Goal: Find specific page/section: Find specific page/section

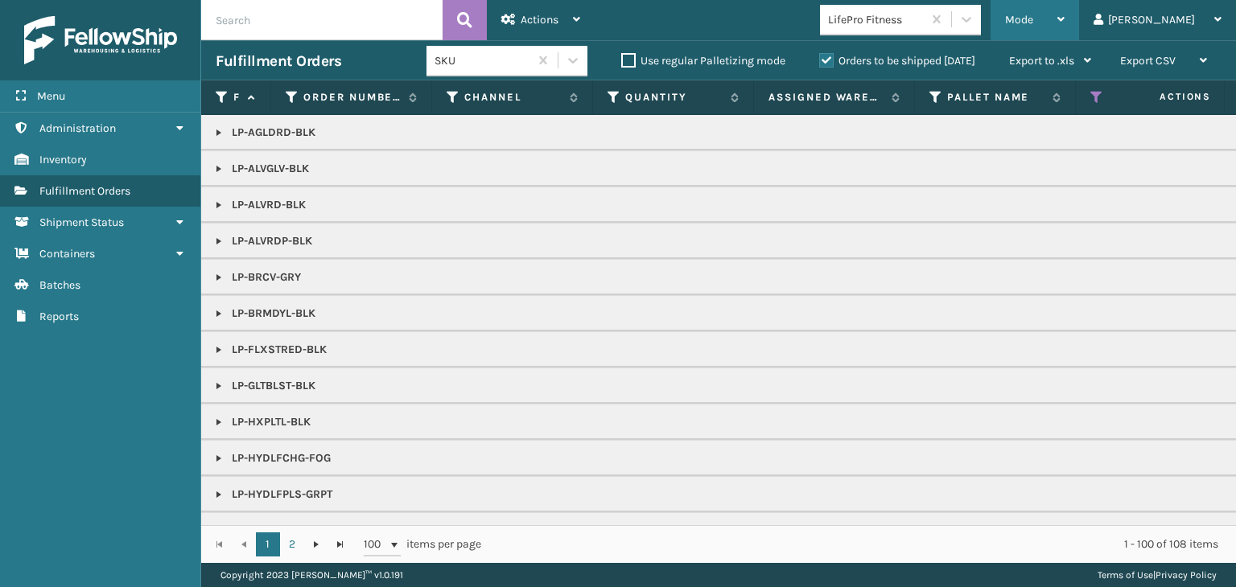
click at [1033, 17] on span "Mode" at bounding box center [1019, 20] width 28 height 14
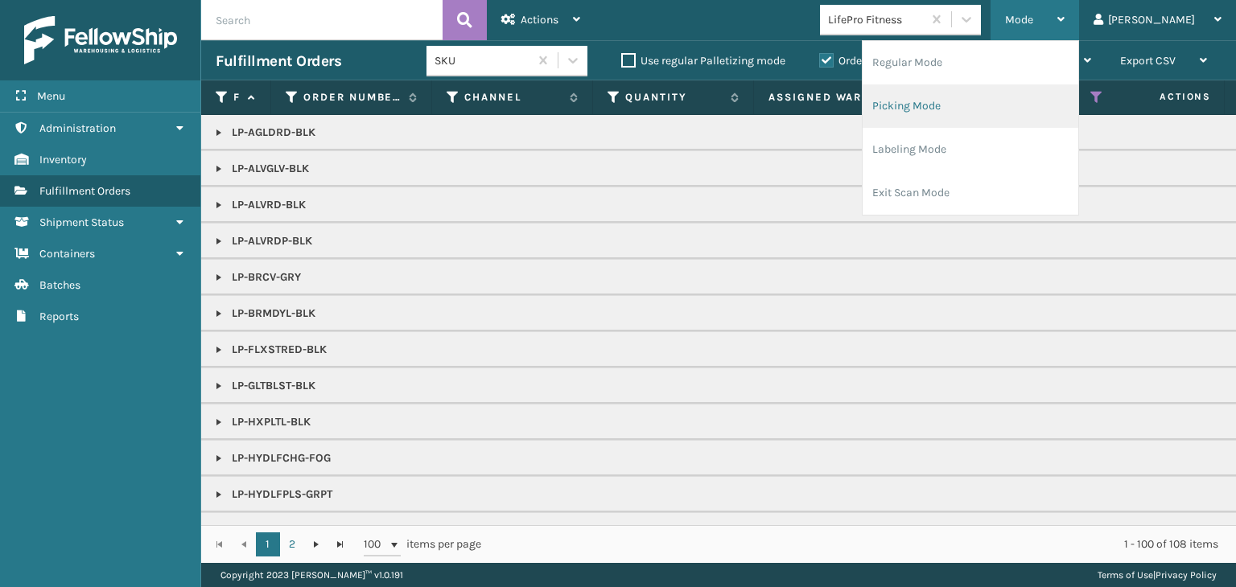
click at [1001, 113] on li "Picking Mode" at bounding box center [971, 105] width 216 height 43
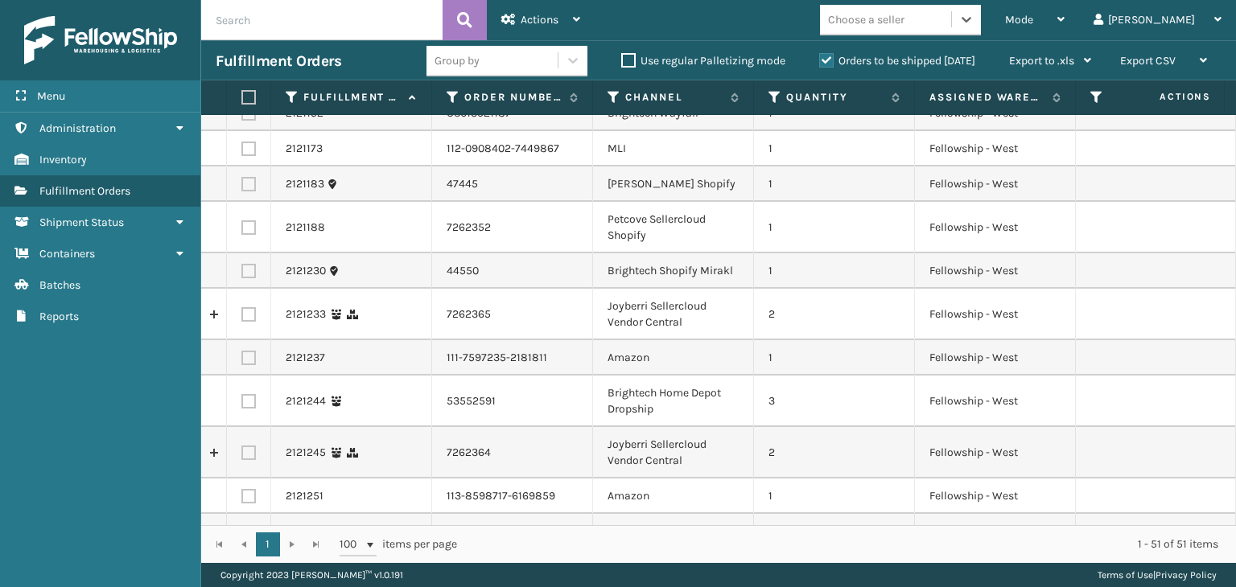
scroll to position [1761, 0]
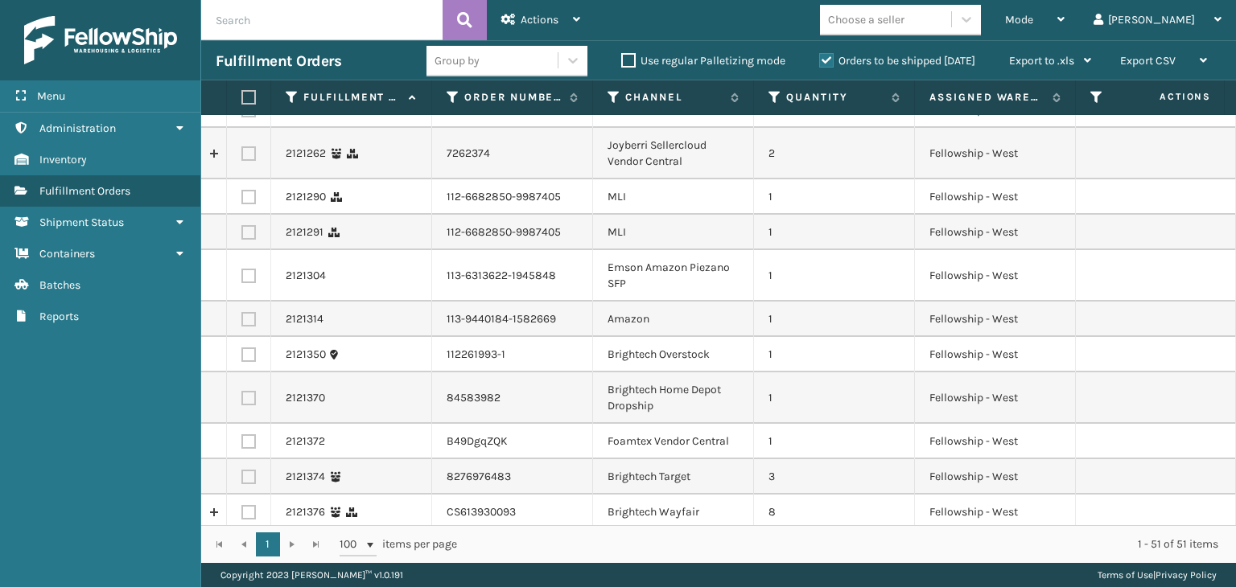
click at [889, 53] on div "Orders to be shipped [DATE]" at bounding box center [900, 60] width 190 height 19
click at [892, 60] on label "Orders to be shipped [DATE]" at bounding box center [897, 61] width 156 height 14
click at [820, 60] on input "Orders to be shipped [DATE]" at bounding box center [819, 56] width 1 height 10
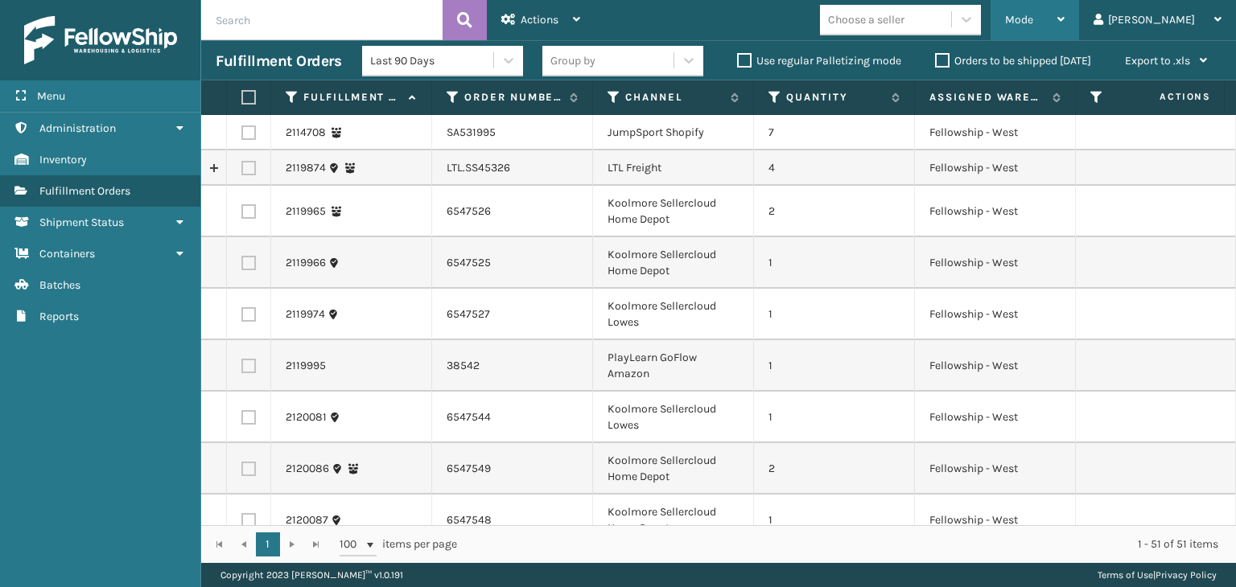
click at [1065, 22] on div "Mode" at bounding box center [1035, 20] width 60 height 40
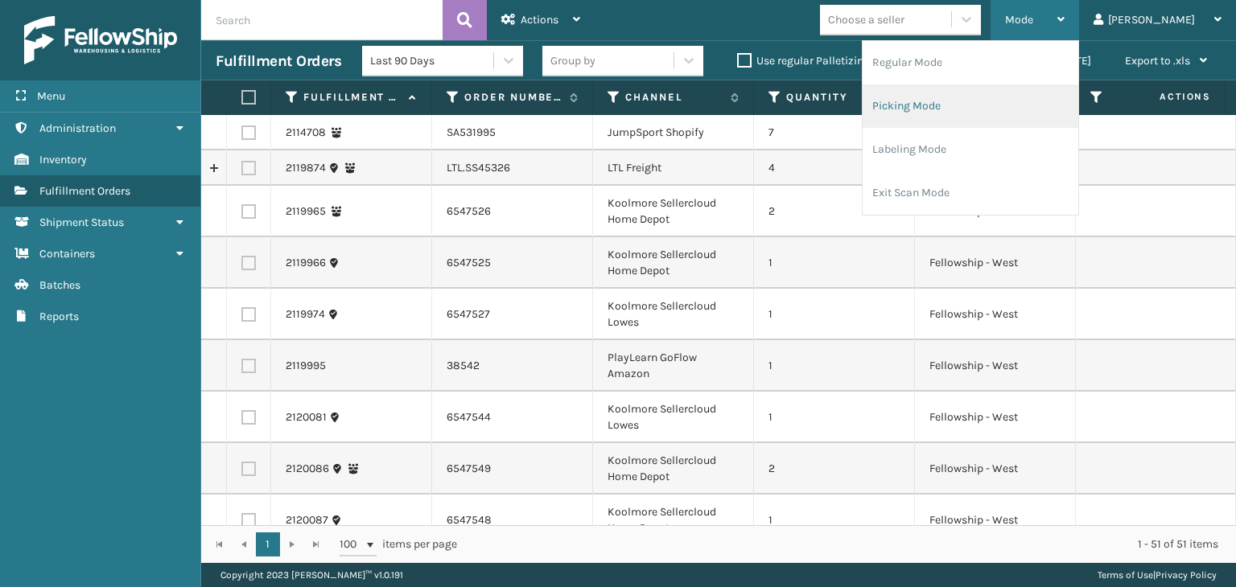
click at [1007, 118] on li "Picking Mode" at bounding box center [971, 105] width 216 height 43
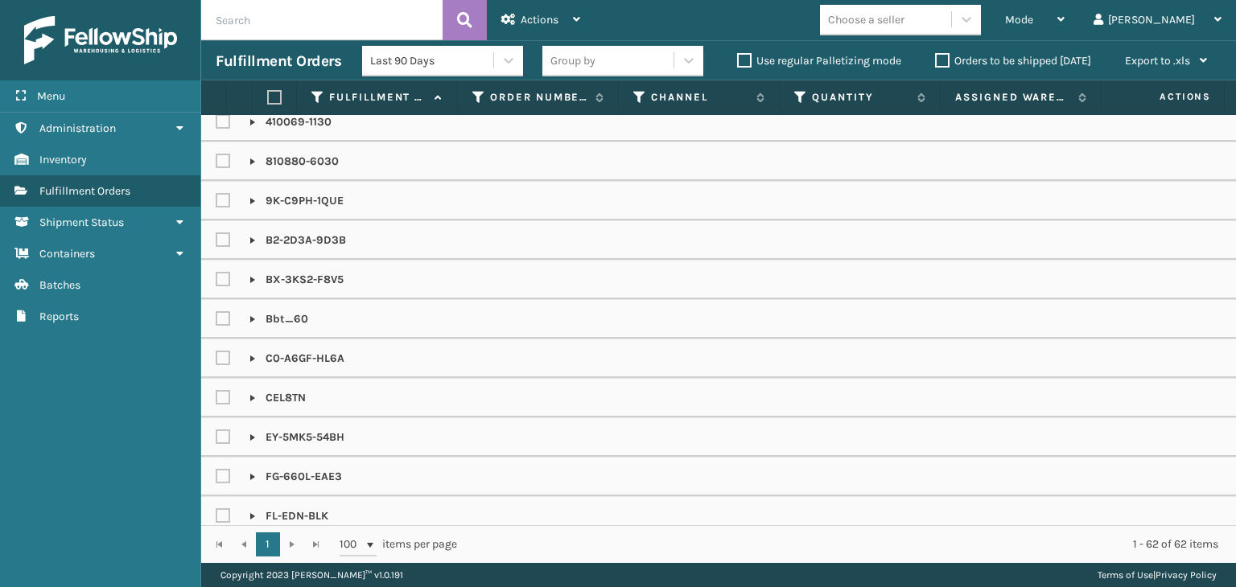
scroll to position [0, 0]
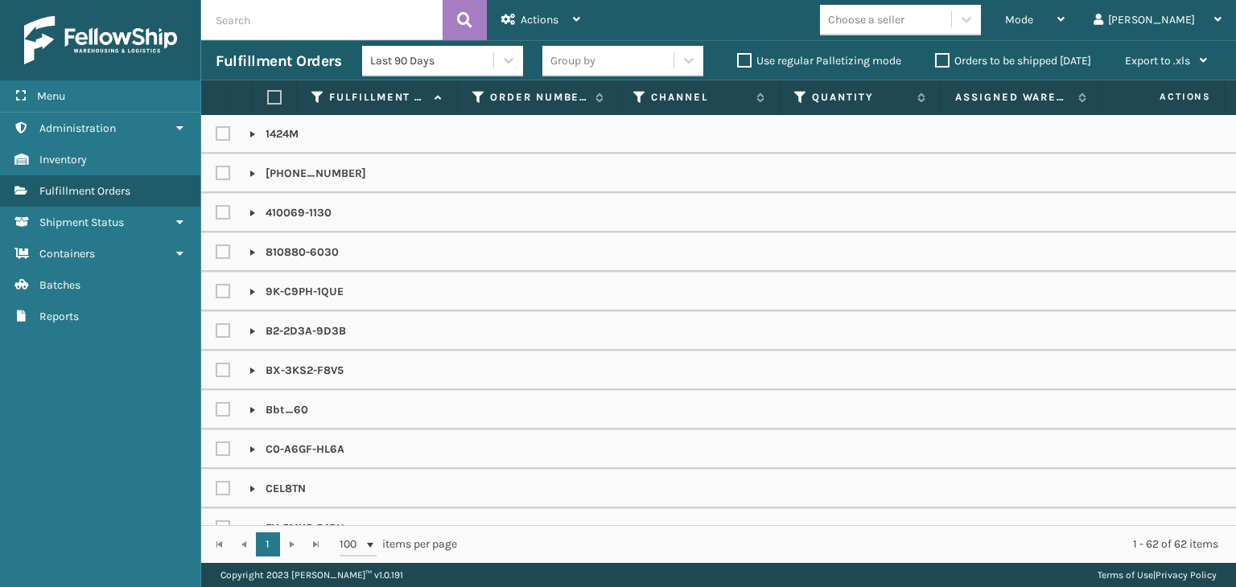
click at [322, 33] on input "text" at bounding box center [321, 20] width 241 height 40
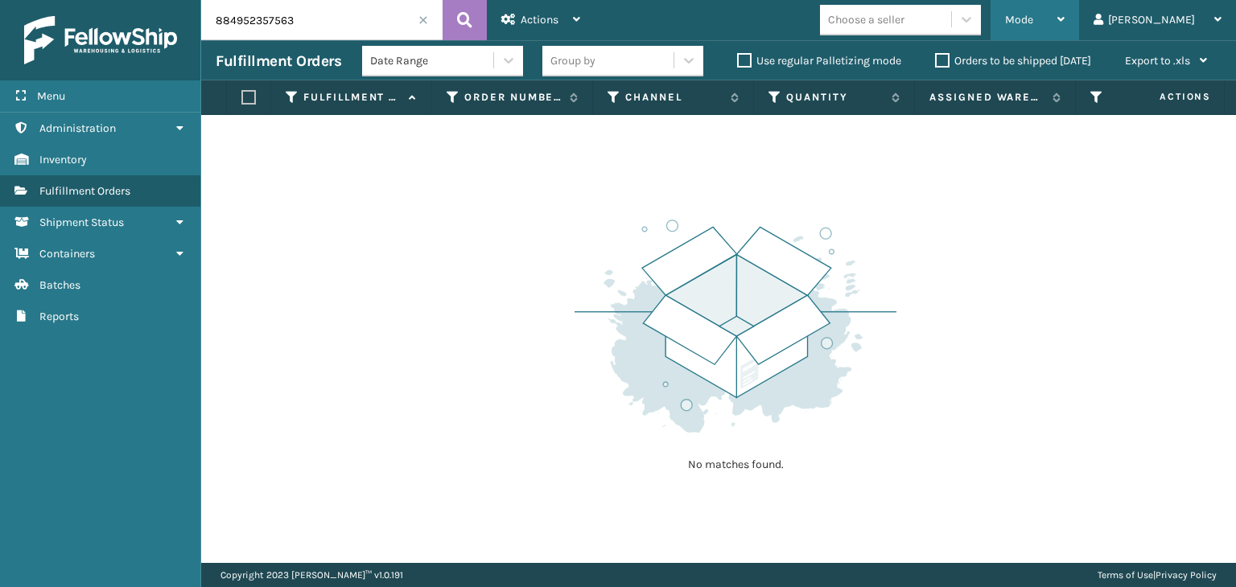
click at [1065, 14] on div "Mode" at bounding box center [1035, 20] width 60 height 40
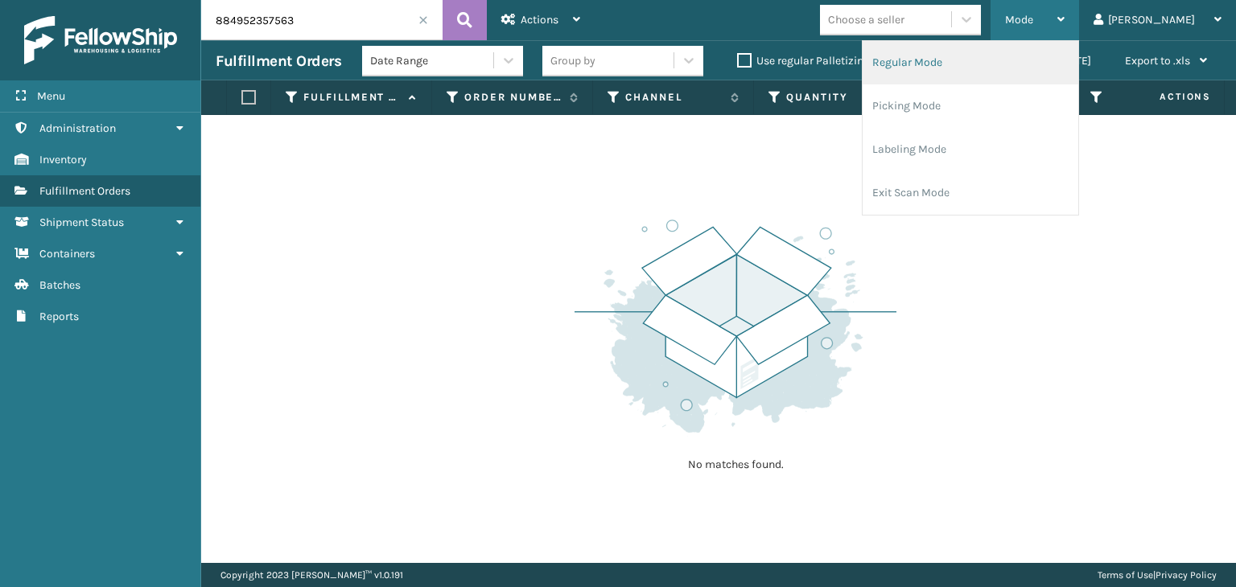
click at [1078, 55] on li "Regular Mode" at bounding box center [971, 62] width 216 height 43
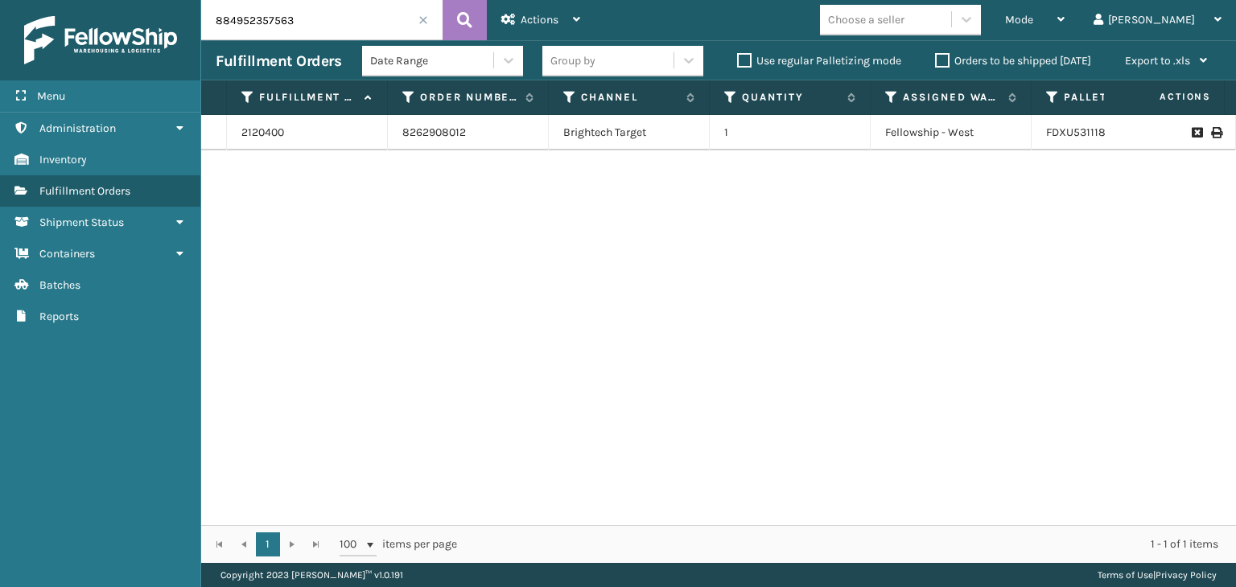
click at [1210, 134] on td at bounding box center [1175, 132] width 121 height 35
click at [1211, 132] on icon at bounding box center [1216, 132] width 10 height 11
click at [615, 69] on div "Group by" at bounding box center [607, 60] width 131 height 27
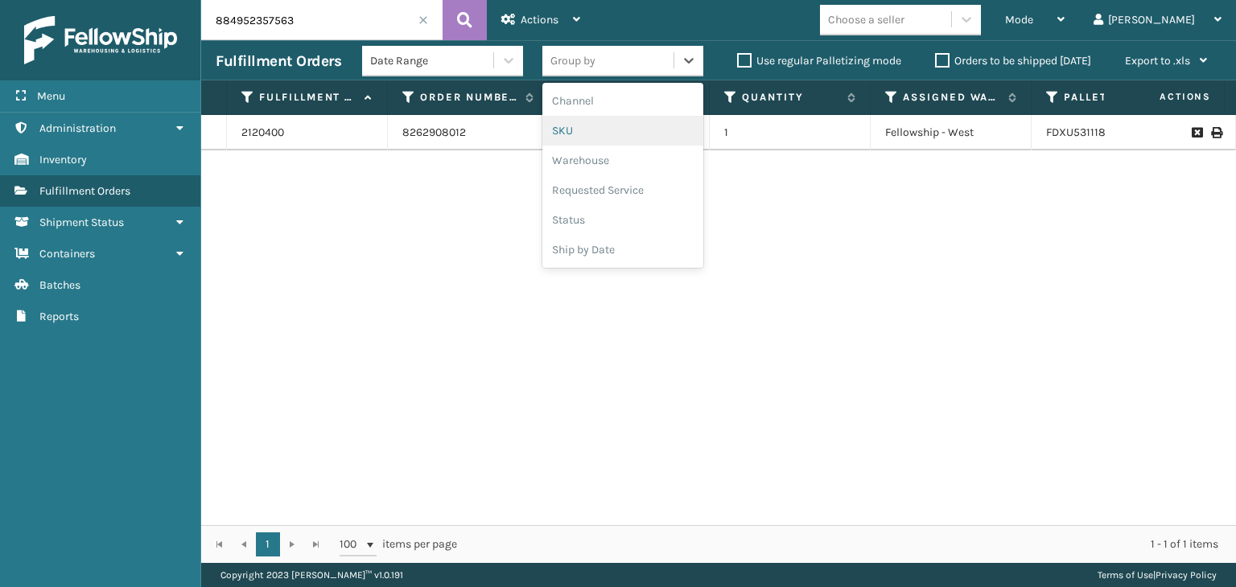
click at [605, 135] on div "SKU" at bounding box center [622, 131] width 161 height 30
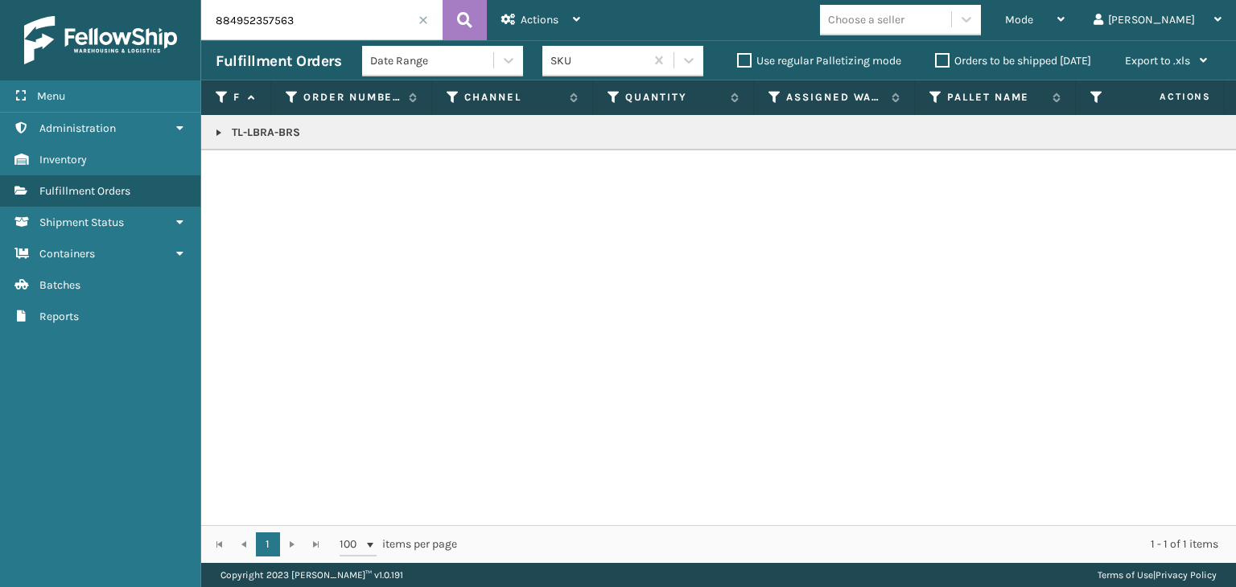
drag, startPoint x: 295, startPoint y: 21, endPoint x: 0, endPoint y: 49, distance: 295.9
click at [0, 0] on div "Menu Administration Inventory Fulfillment Orders Shipment Status Containers Bat…" at bounding box center [618, 0] width 1236 height 0
paste input "[PERSON_NAME]"
type input "[PERSON_NAME]"
click at [1065, 10] on div "Mode" at bounding box center [1035, 20] width 60 height 40
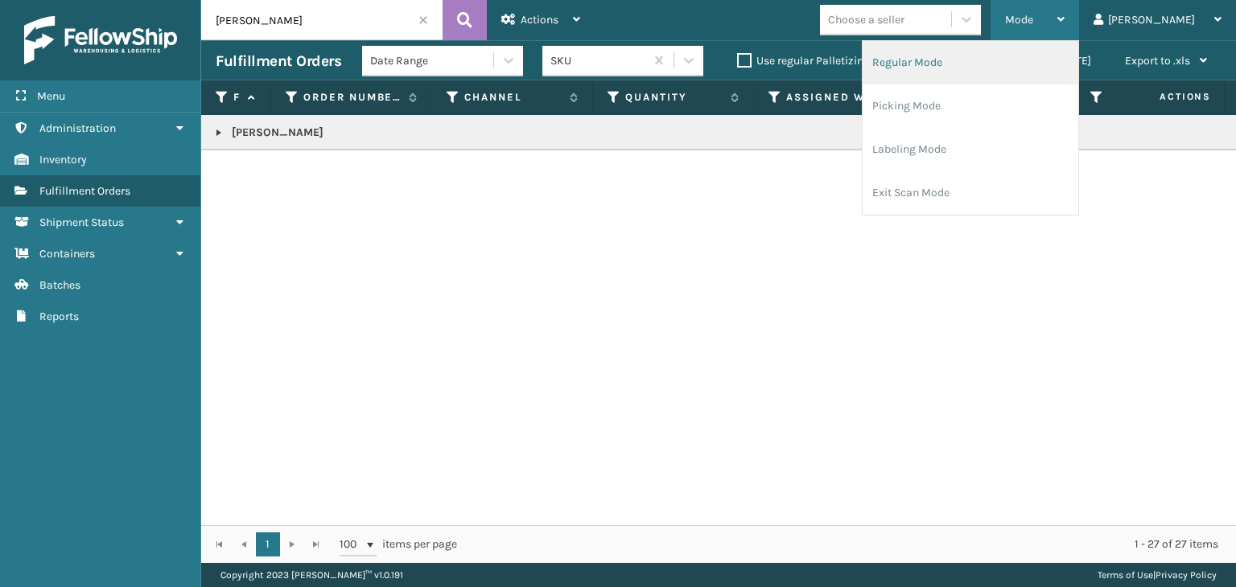
click at [1056, 64] on li "Regular Mode" at bounding box center [971, 62] width 216 height 43
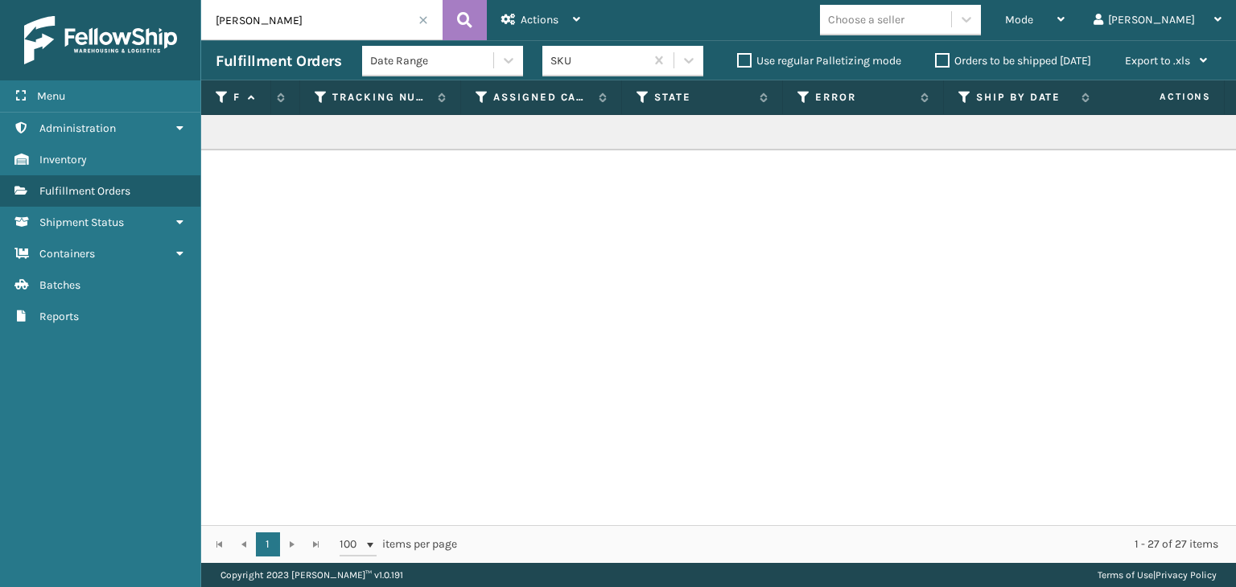
scroll to position [0, 567]
click at [427, 507] on div "[PERSON_NAME]" at bounding box center [718, 320] width 1035 height 410
click at [528, 99] on icon at bounding box center [529, 97] width 13 height 14
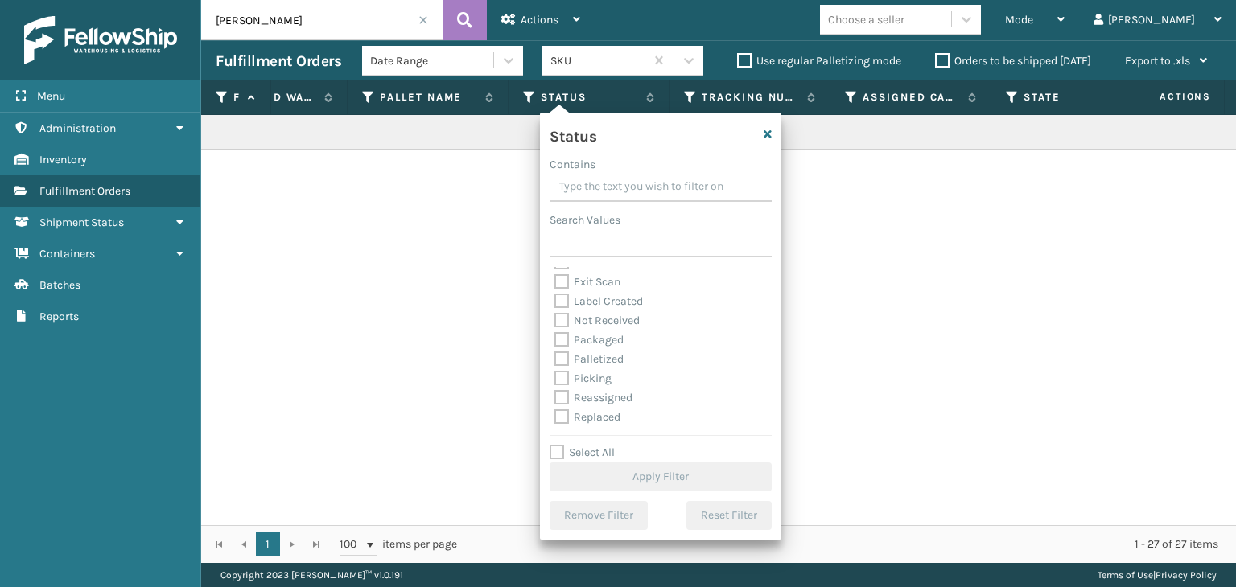
scroll to position [80, 0]
click at [601, 339] on div "Palletized" at bounding box center [660, 331] width 212 height 19
click at [602, 327] on label "Palletized" at bounding box center [588, 331] width 69 height 14
click at [555, 327] on input "Palletized" at bounding box center [554, 327] width 1 height 10
checkbox input "true"
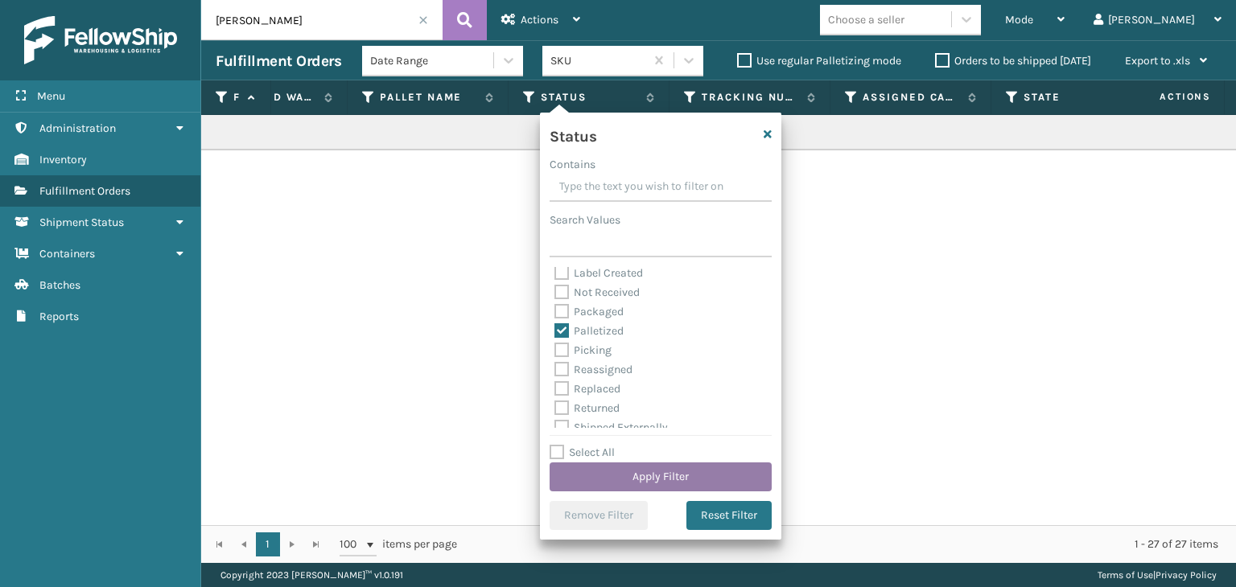
click at [669, 477] on button "Apply Filter" at bounding box center [661, 477] width 222 height 29
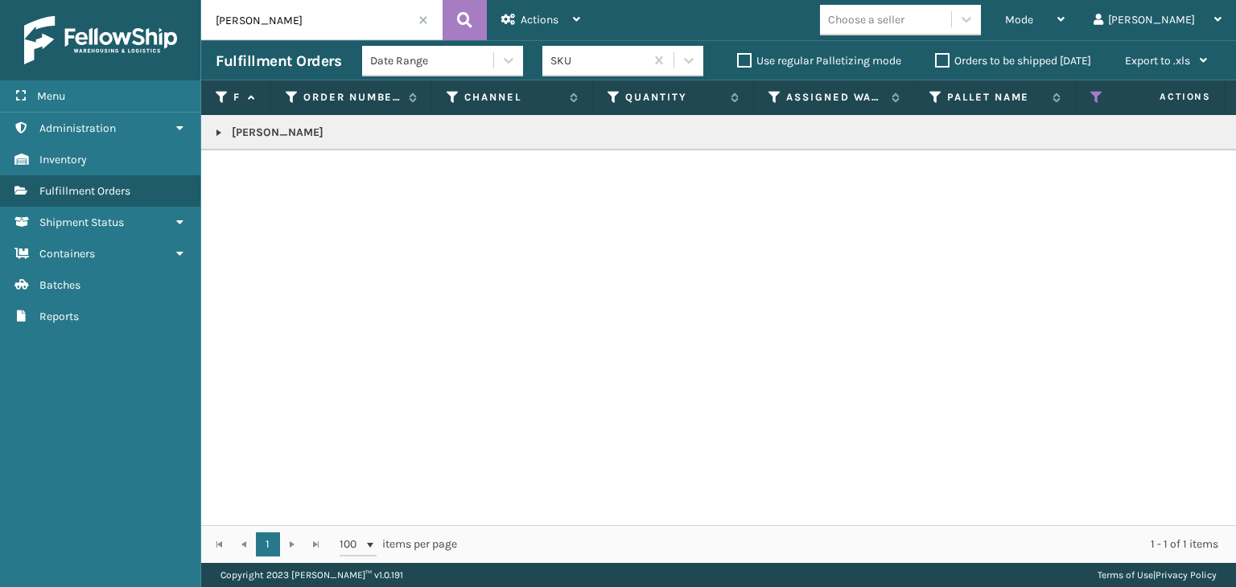
click at [216, 134] on link at bounding box center [218, 132] width 13 height 13
click at [1211, 163] on td at bounding box center [1175, 167] width 121 height 35
click at [1211, 168] on icon at bounding box center [1216, 168] width 10 height 11
drag, startPoint x: 343, startPoint y: 22, endPoint x: 35, endPoint y: 52, distance: 308.9
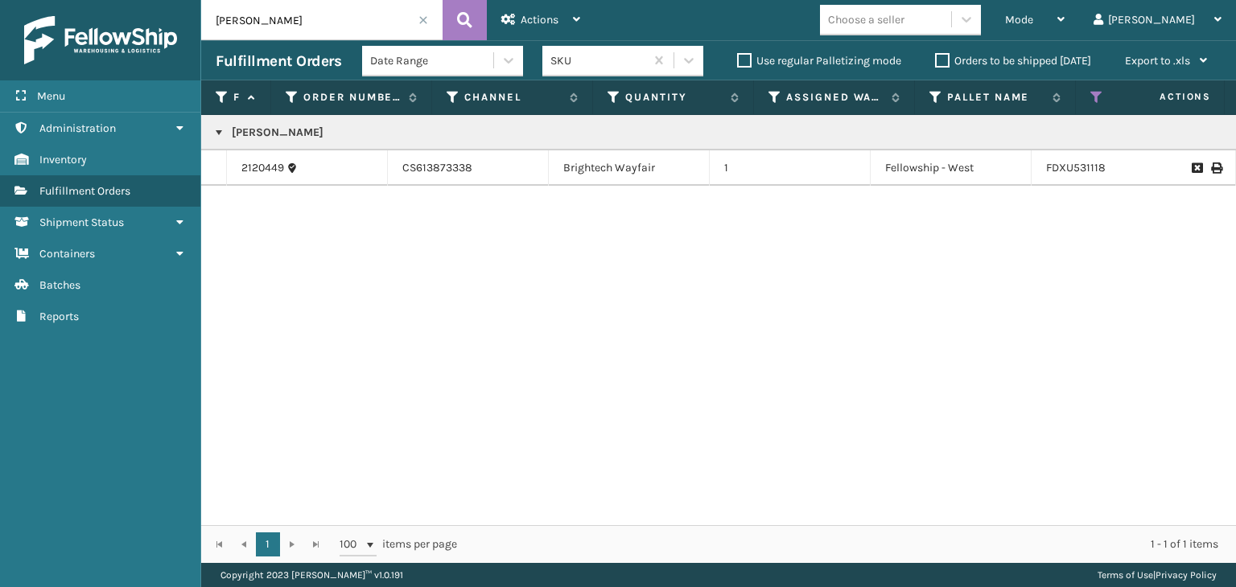
click at [35, 0] on div "Menu Administration Administration Administration Inventory Administration Fulf…" at bounding box center [618, 0] width 1236 height 0
type input "8X"
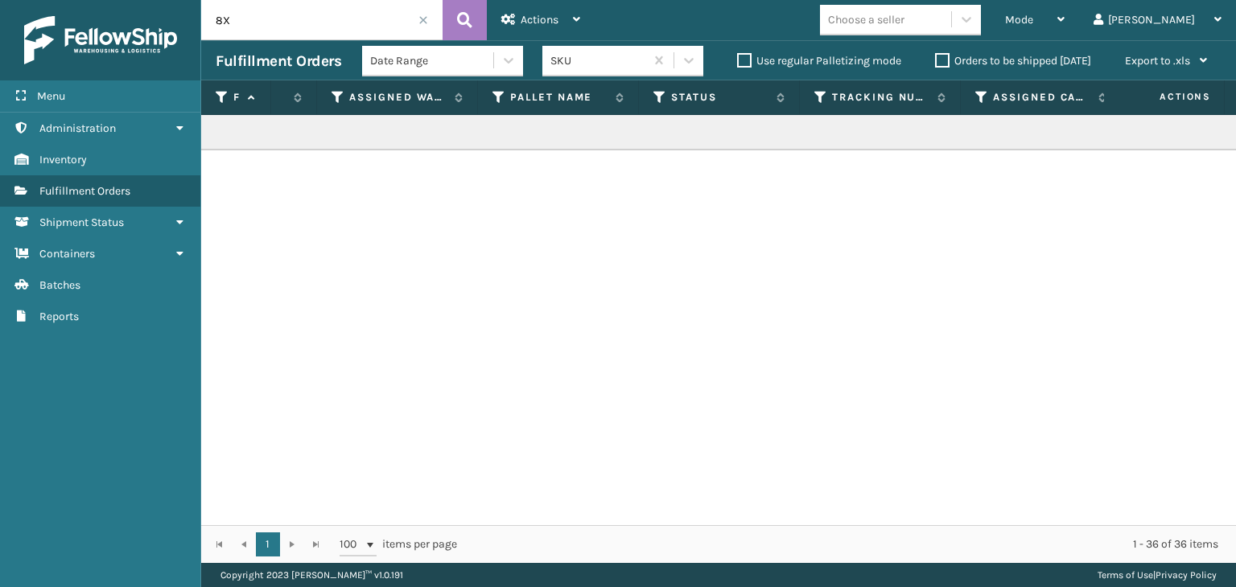
scroll to position [0, 418]
click at [679, 94] on icon at bounding box center [678, 97] width 13 height 14
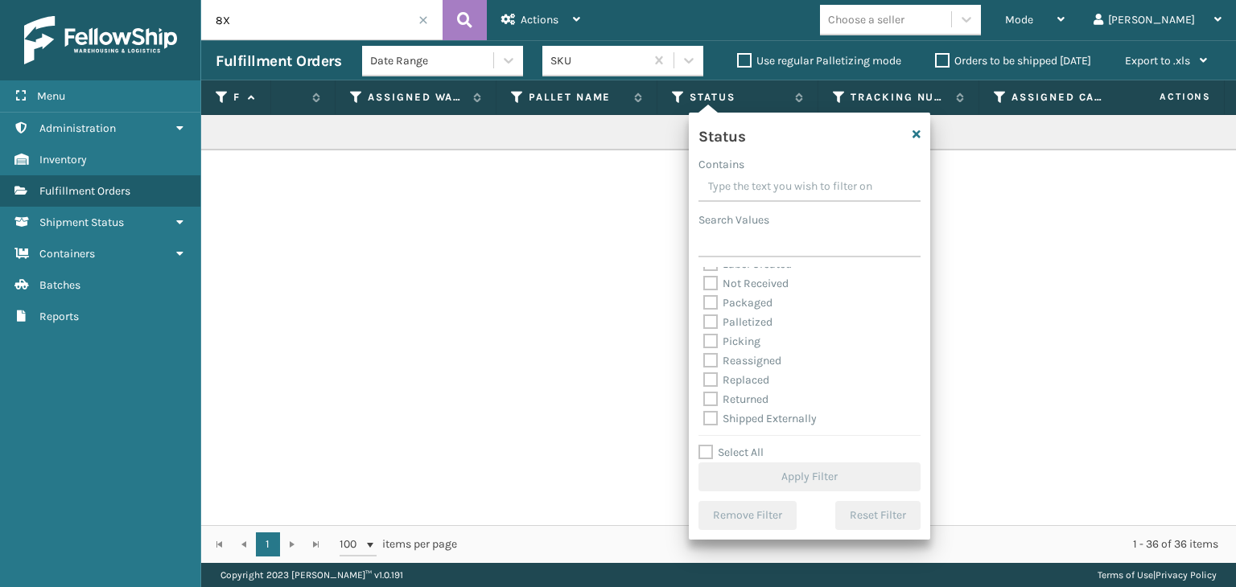
scroll to position [90, 0]
click at [756, 323] on label "Palletized" at bounding box center [737, 322] width 69 height 14
click at [704, 323] on input "Palletized" at bounding box center [703, 317] width 1 height 10
checkbox input "true"
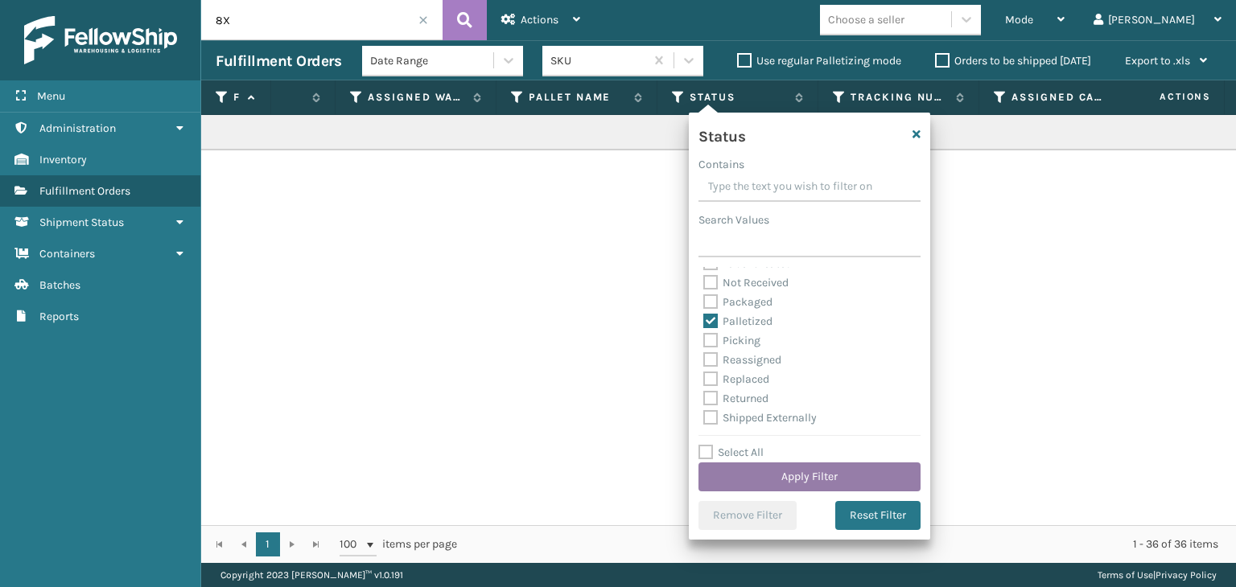
click at [818, 471] on button "Apply Filter" at bounding box center [809, 477] width 222 height 29
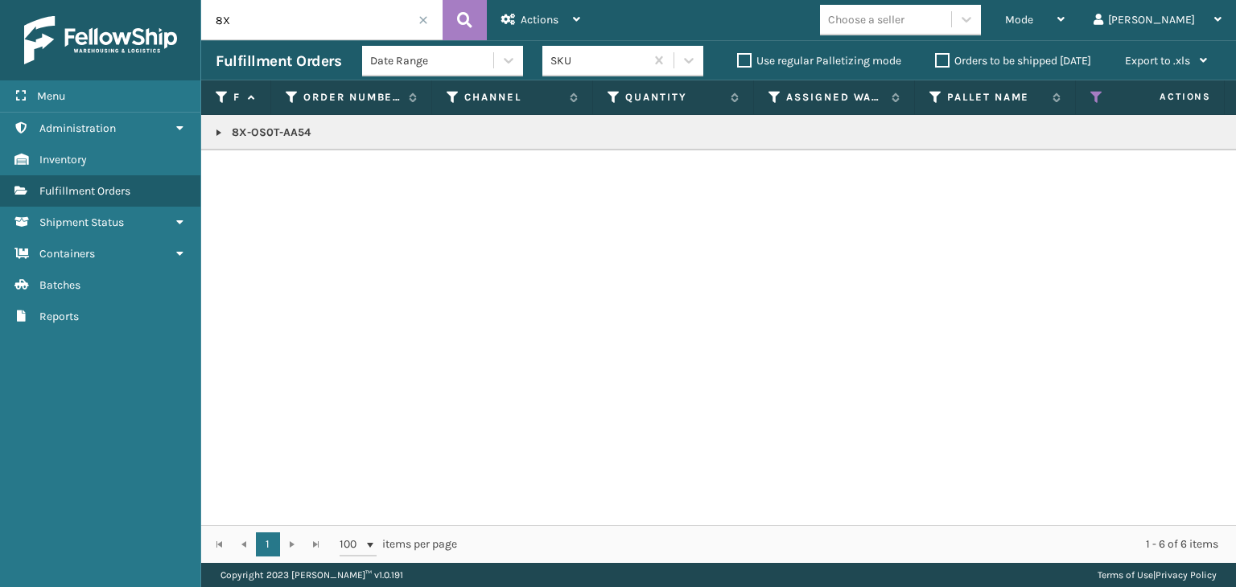
click at [216, 132] on link at bounding box center [218, 132] width 13 height 13
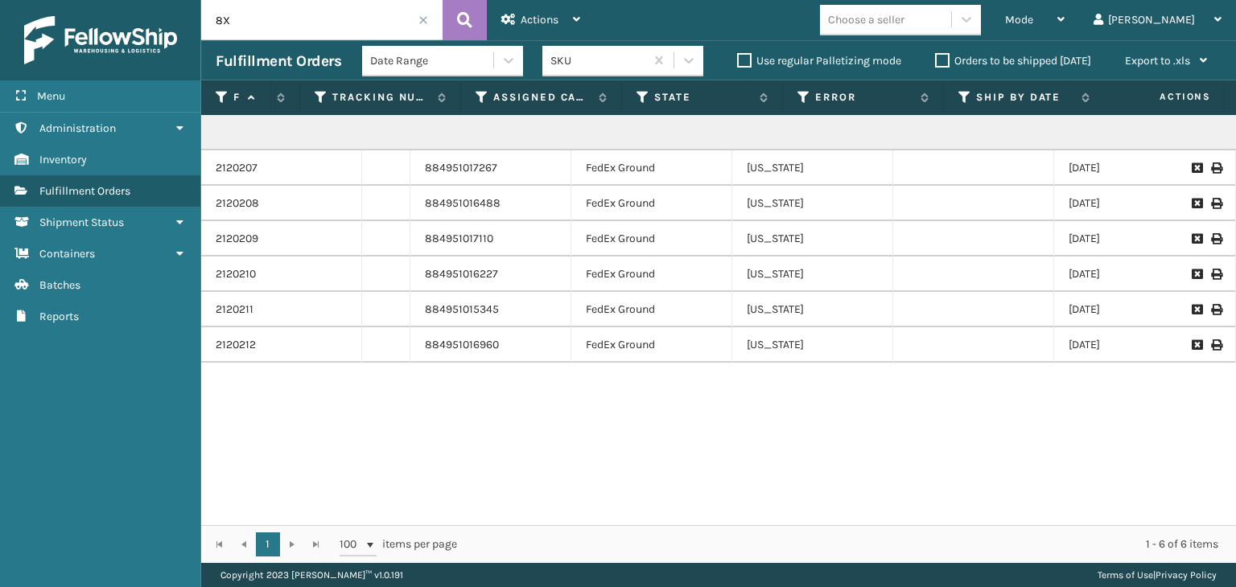
scroll to position [0, 1056]
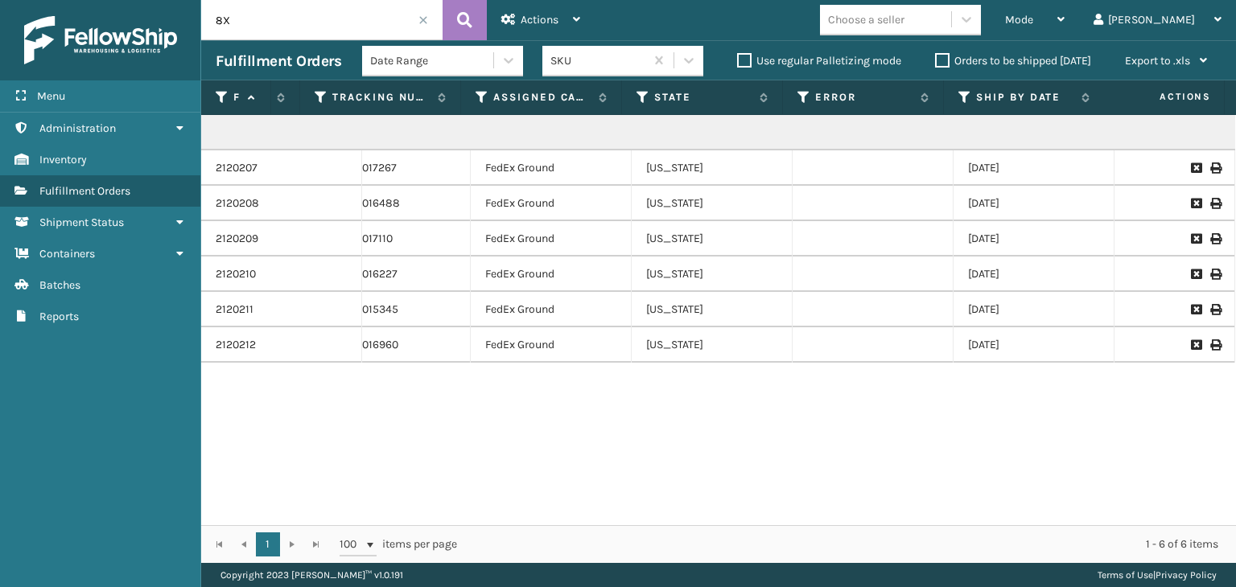
drag, startPoint x: 695, startPoint y: 532, endPoint x: 679, endPoint y: 535, distance: 16.4
click at [679, 535] on div "1 1 100 items per page 1 - 6 of 6 items" at bounding box center [718, 544] width 1035 height 38
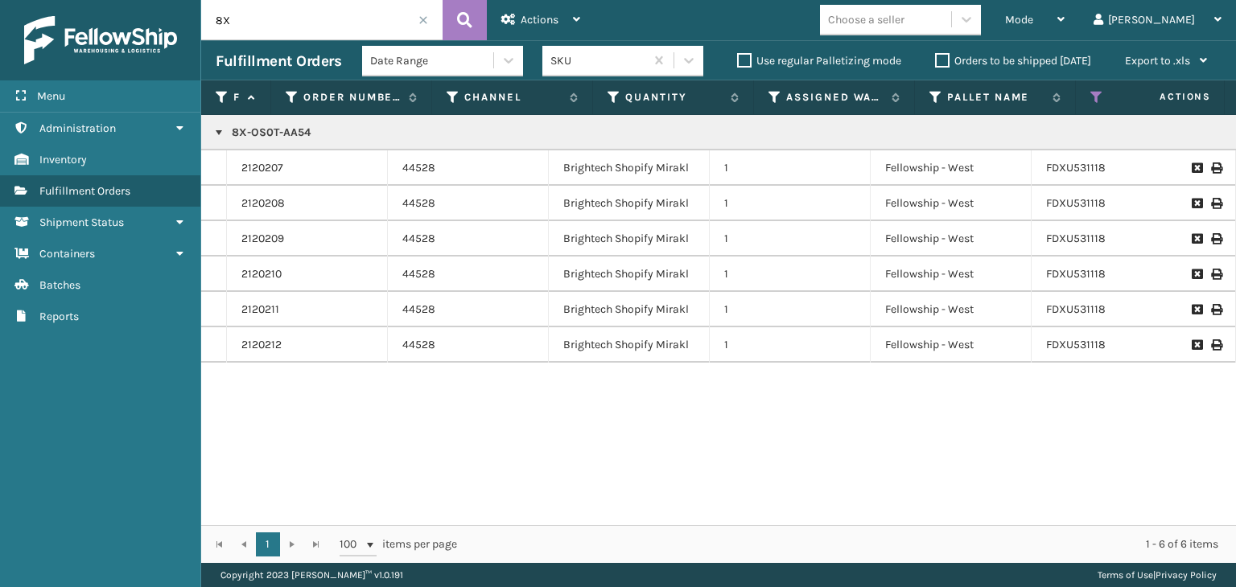
scroll to position [0, 64]
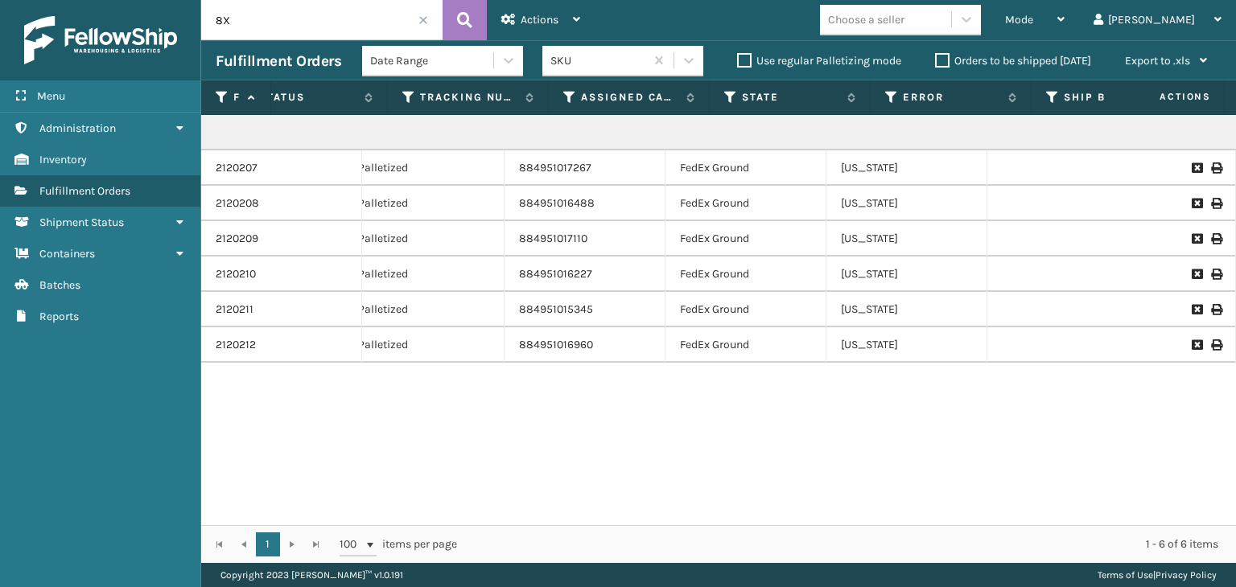
click at [1211, 273] on icon at bounding box center [1216, 274] width 10 height 11
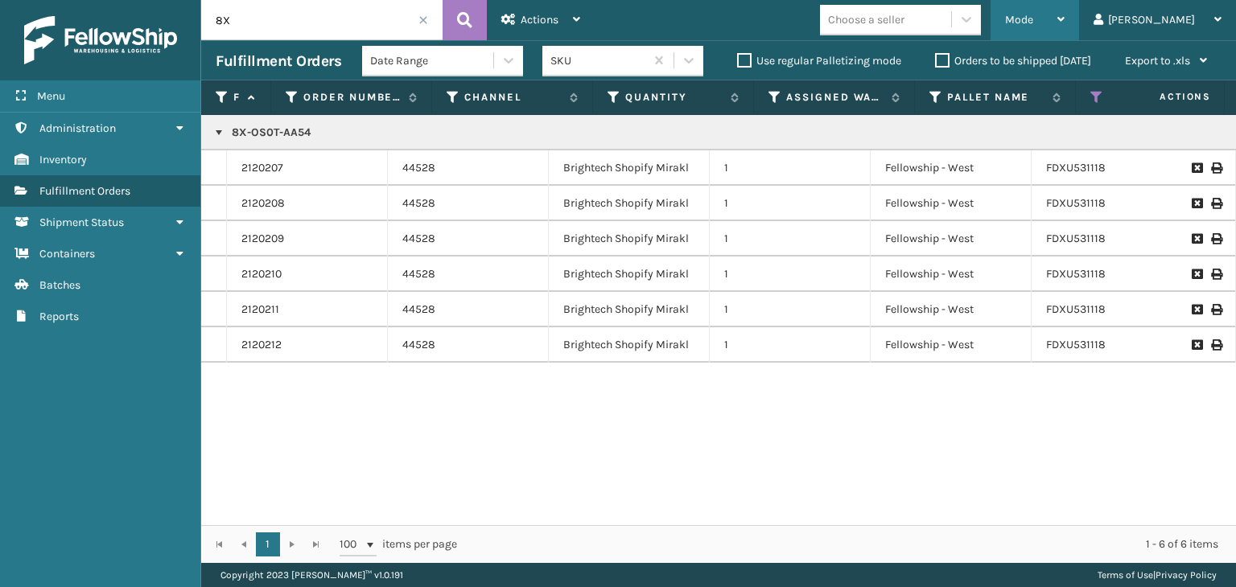
click at [1033, 26] on span "Mode" at bounding box center [1019, 20] width 28 height 14
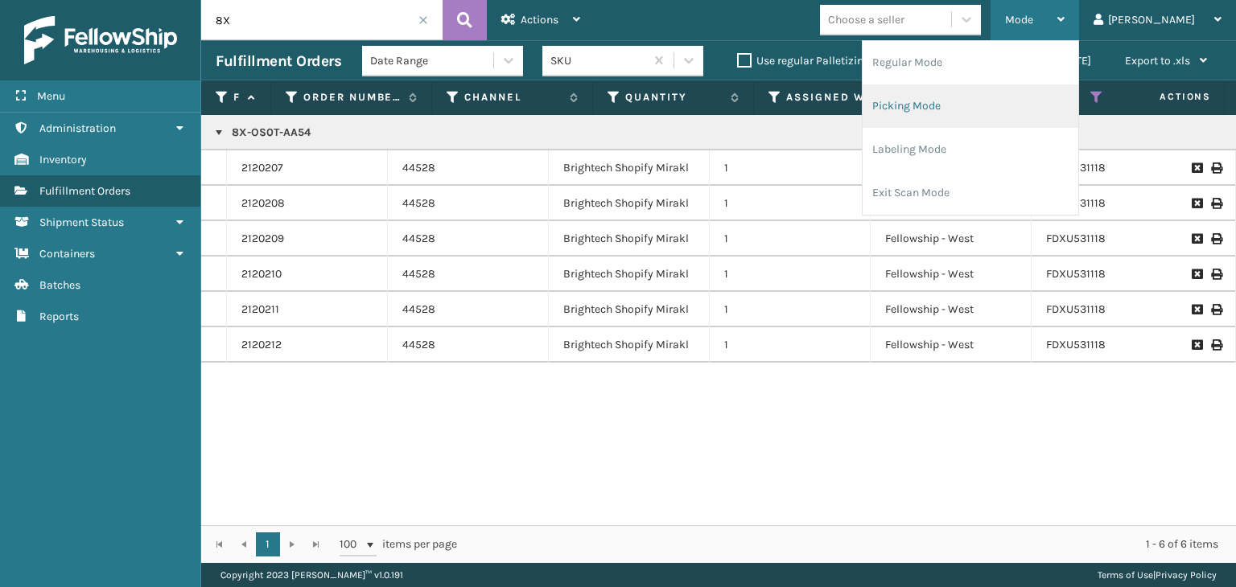
click at [1027, 104] on li "Picking Mode" at bounding box center [971, 105] width 216 height 43
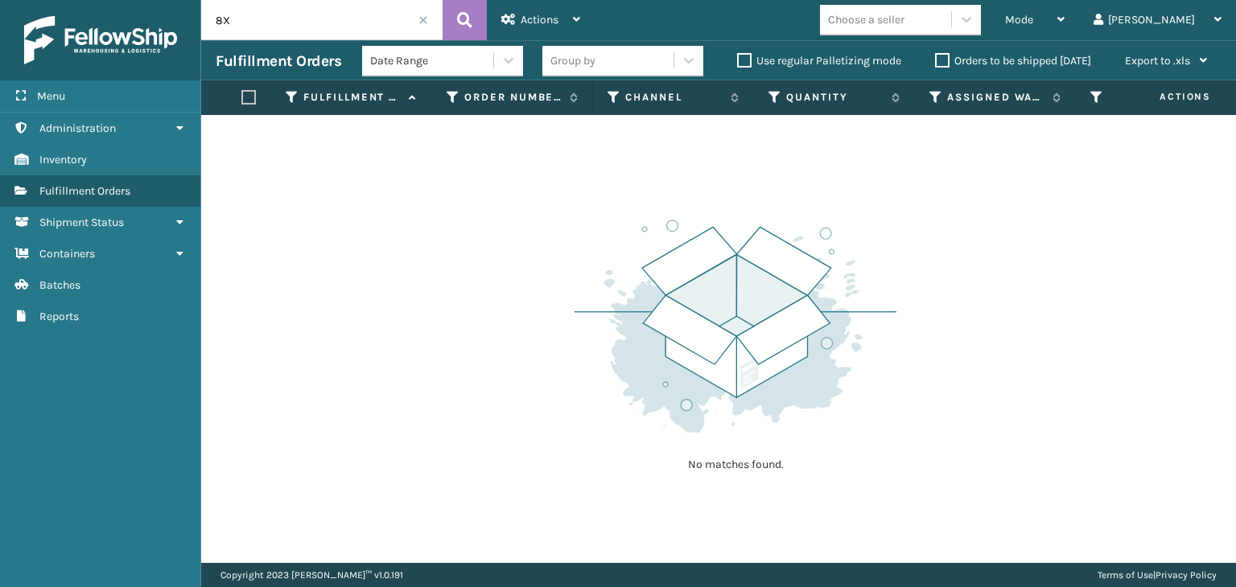
click at [421, 19] on span at bounding box center [423, 20] width 10 height 10
